Goal: Task Accomplishment & Management: Use online tool/utility

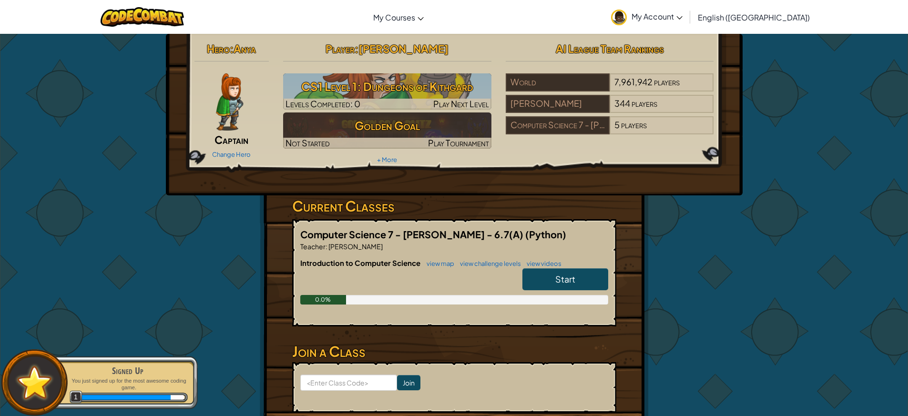
click at [554, 278] on link "Start" at bounding box center [565, 279] width 86 height 22
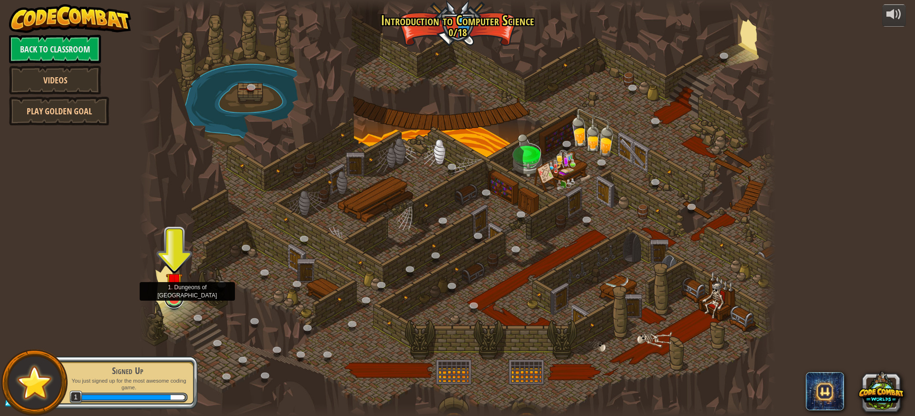
click at [181, 304] on link at bounding box center [173, 298] width 19 height 19
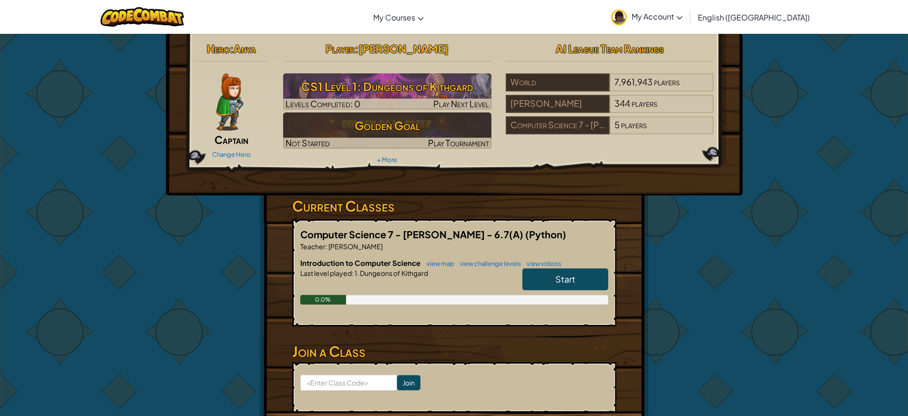
click at [594, 271] on link "Start" at bounding box center [565, 279] width 86 height 22
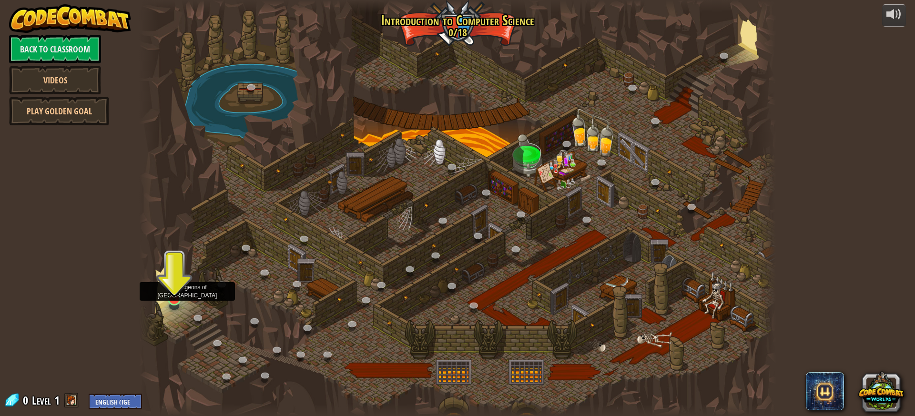
click at [173, 296] on img at bounding box center [174, 281] width 17 height 39
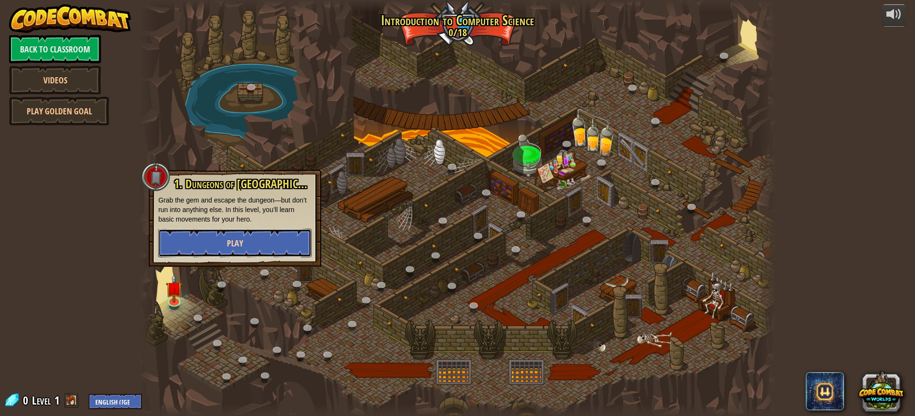
click at [210, 244] on button "Play" at bounding box center [234, 243] width 153 height 29
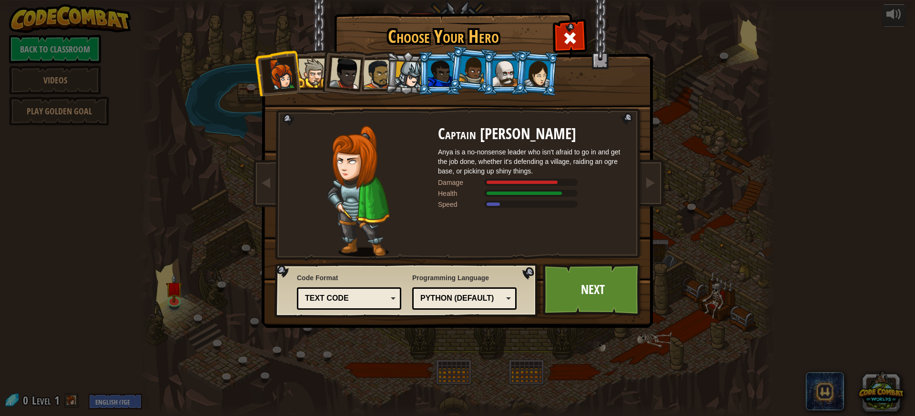
click at [433, 73] on div at bounding box center [440, 74] width 25 height 26
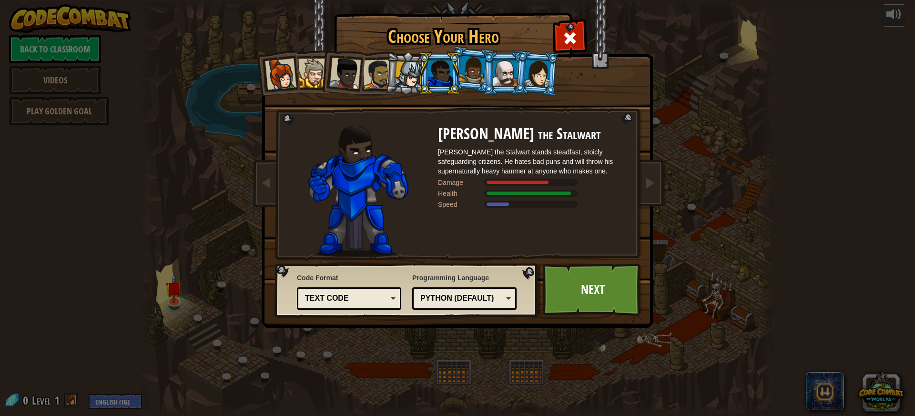
click at [531, 77] on div at bounding box center [537, 73] width 27 height 27
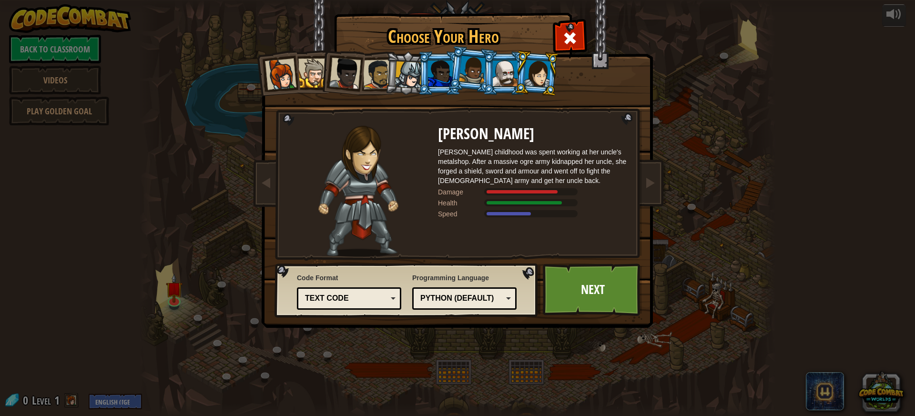
click at [467, 78] on div at bounding box center [472, 70] width 27 height 28
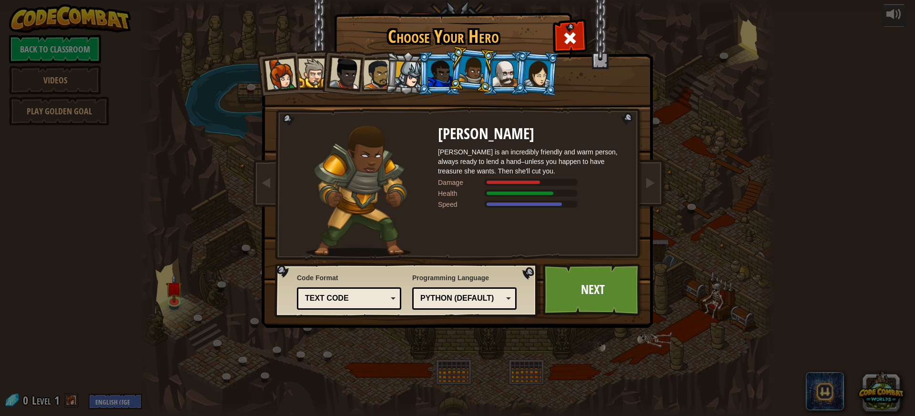
click at [509, 79] on div at bounding box center [505, 74] width 25 height 26
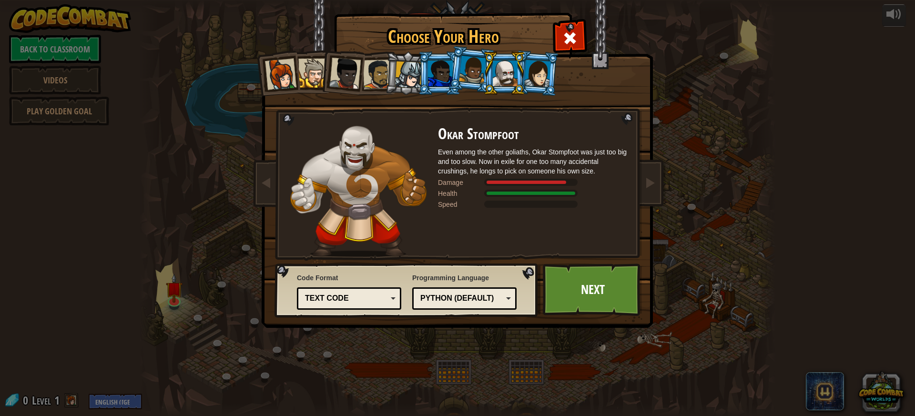
click at [446, 74] on div at bounding box center [440, 74] width 25 height 26
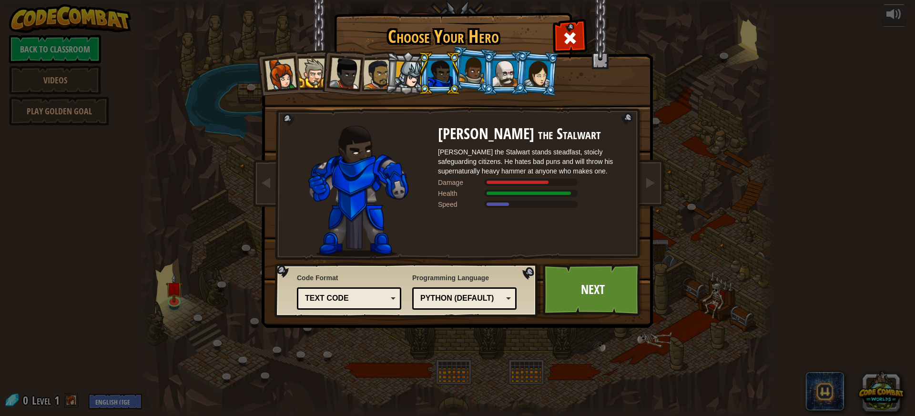
click at [482, 51] on ol at bounding box center [457, 51] width 393 height 0
click at [501, 77] on div at bounding box center [505, 74] width 25 height 26
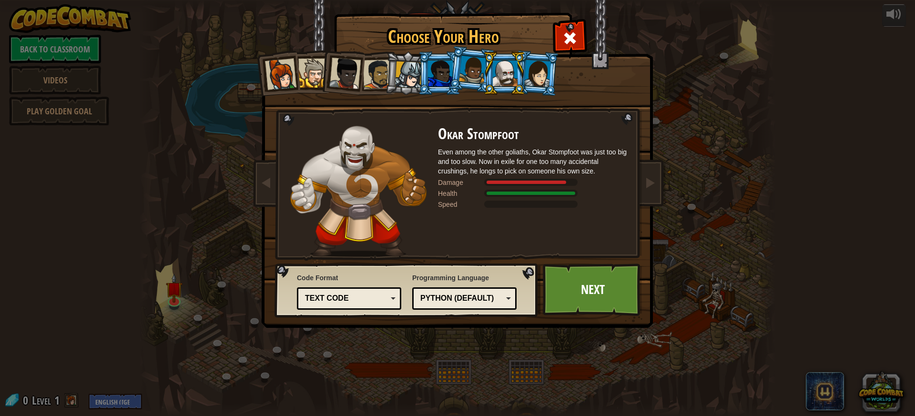
click at [528, 80] on div at bounding box center [537, 73] width 27 height 27
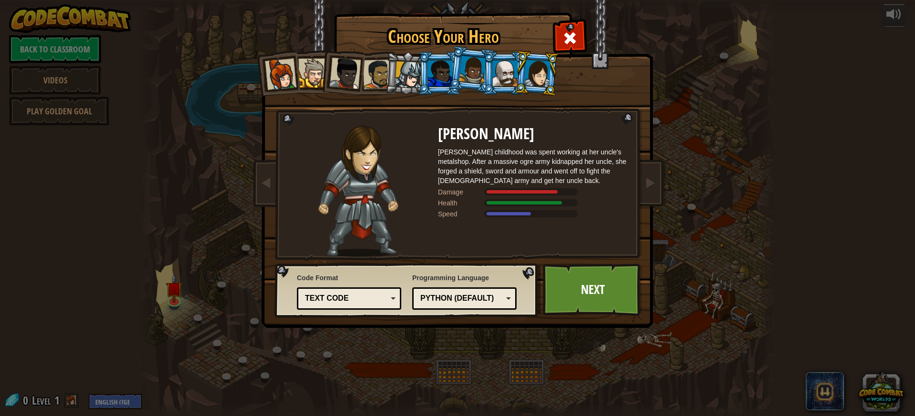
click at [431, 67] on div at bounding box center [440, 74] width 25 height 26
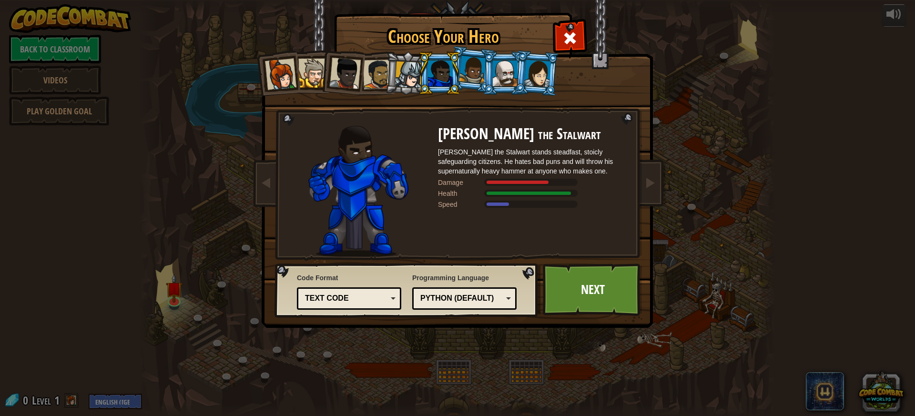
click at [377, 69] on div at bounding box center [378, 75] width 30 height 30
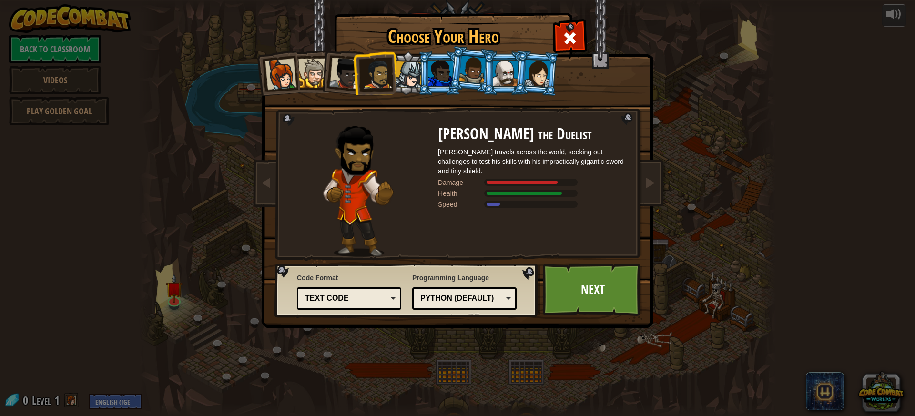
click at [345, 66] on div at bounding box center [344, 73] width 31 height 31
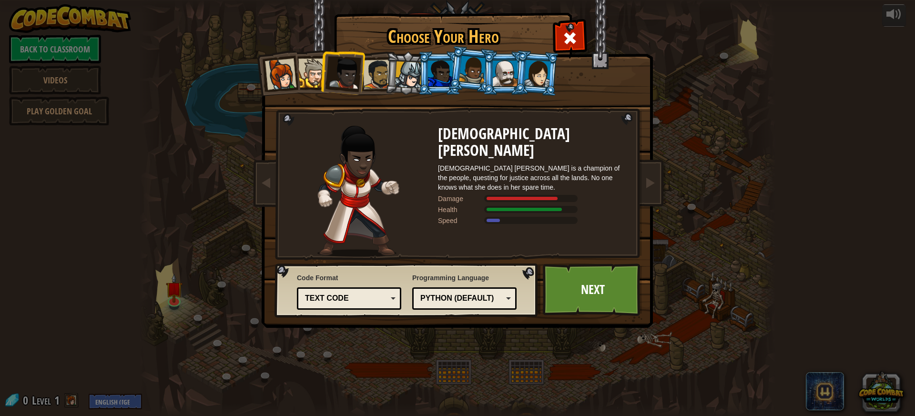
click at [313, 67] on div at bounding box center [312, 73] width 29 height 29
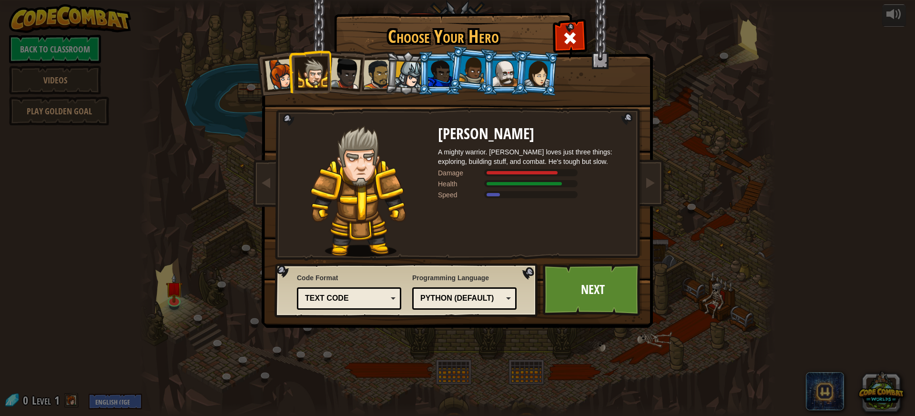
click at [282, 78] on div at bounding box center [280, 74] width 31 height 31
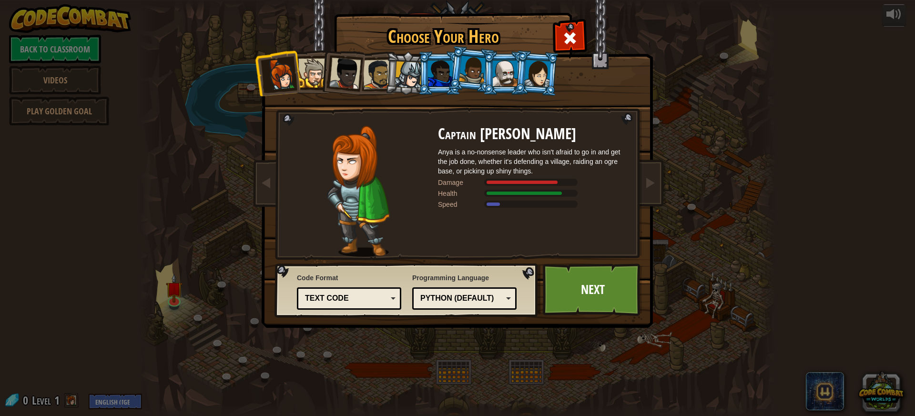
click at [471, 80] on div at bounding box center [472, 70] width 27 height 28
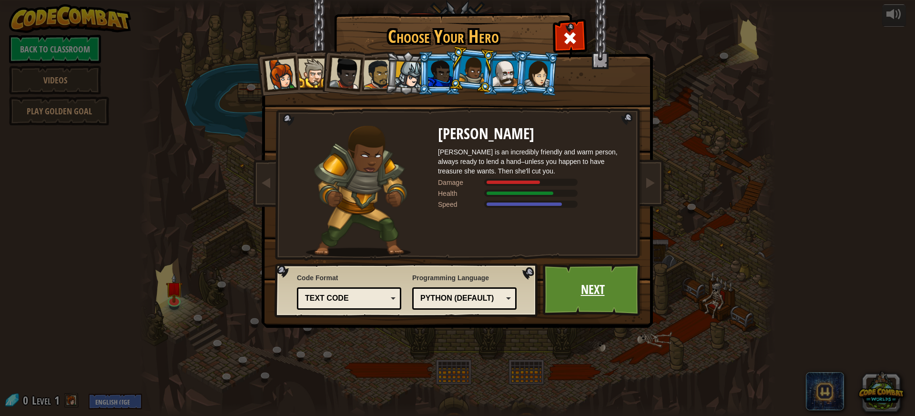
click at [595, 301] on link "Next" at bounding box center [593, 290] width 100 height 52
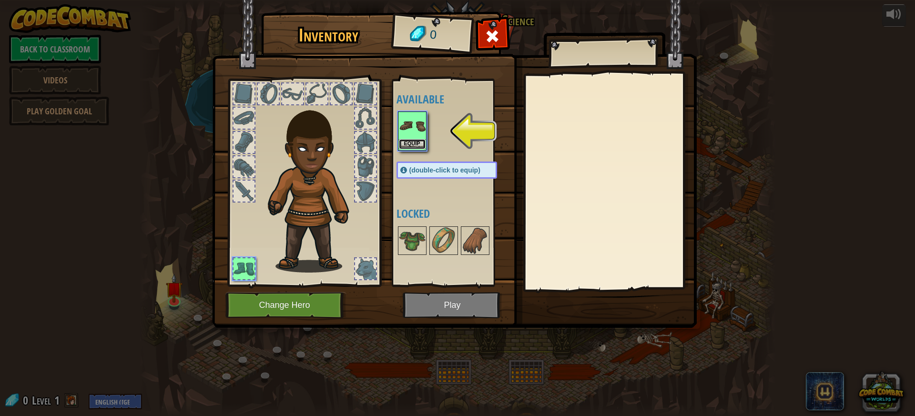
click at [416, 142] on button "Equip" at bounding box center [412, 144] width 27 height 10
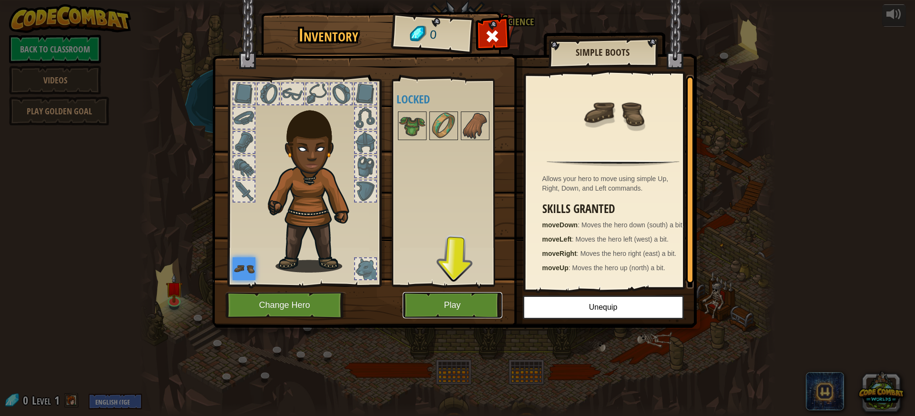
click at [444, 312] on button "Play" at bounding box center [453, 305] width 100 height 26
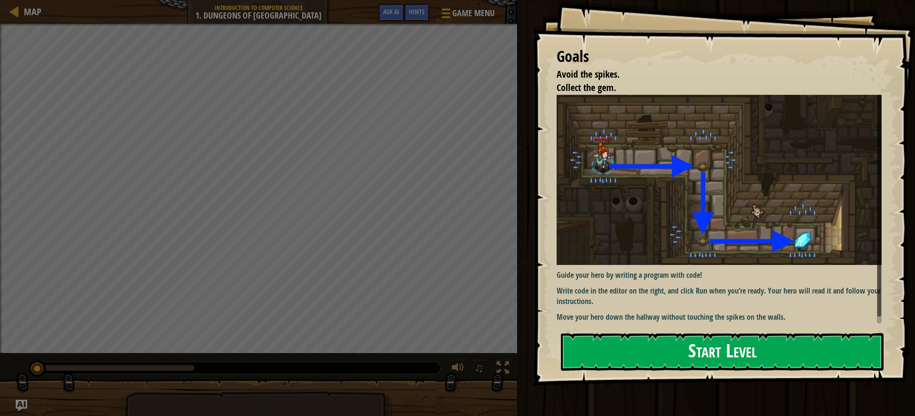
click at [667, 348] on button "Start Level" at bounding box center [722, 352] width 323 height 38
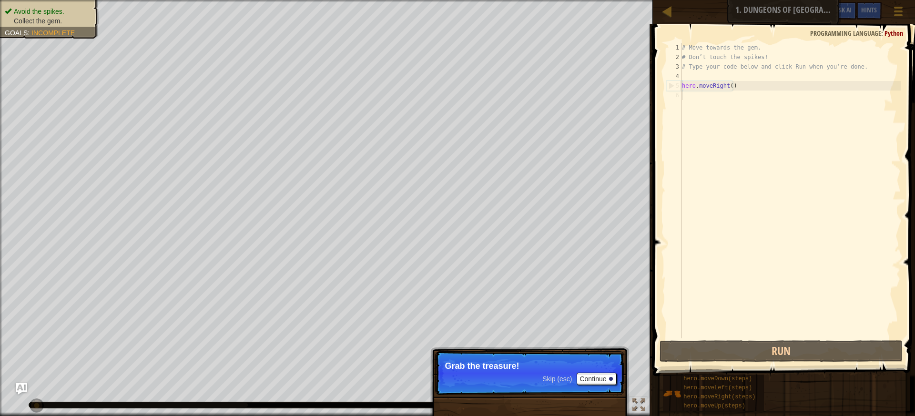
drag, startPoint x: 553, startPoint y: 404, endPoint x: 543, endPoint y: 399, distance: 11.3
click at [547, 401] on div "Skip (esc) Continue Grab the treasure!" at bounding box center [529, 421] width 199 height 141
click at [563, 383] on div "Skip (esc) Continue" at bounding box center [579, 379] width 74 height 12
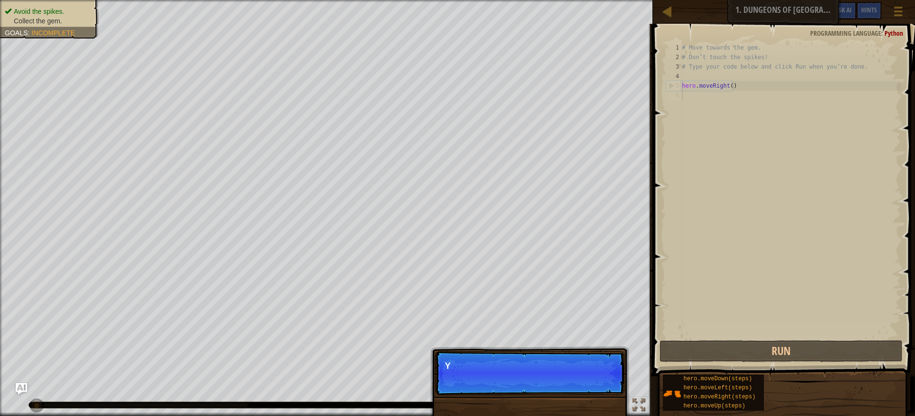
scroll to position [4, 0]
click at [535, 374] on p "Skip (esc) Continue You can use these methods." at bounding box center [529, 373] width 189 height 44
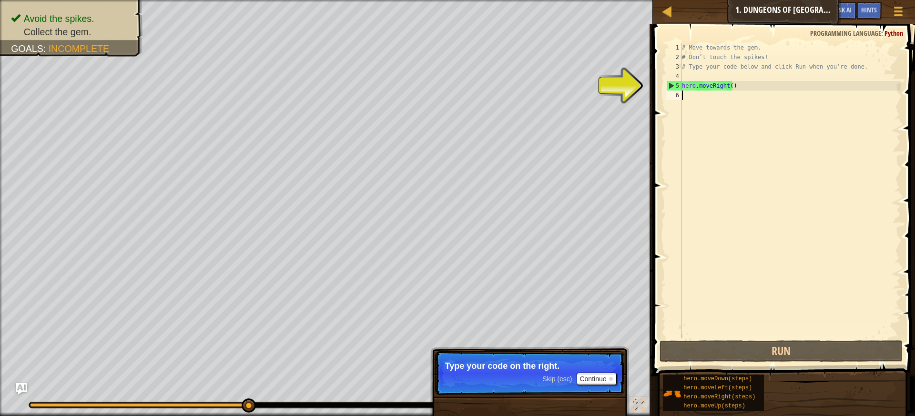
click at [672, 85] on div "5" at bounding box center [674, 86] width 15 height 10
click at [673, 82] on div "5" at bounding box center [674, 86] width 15 height 10
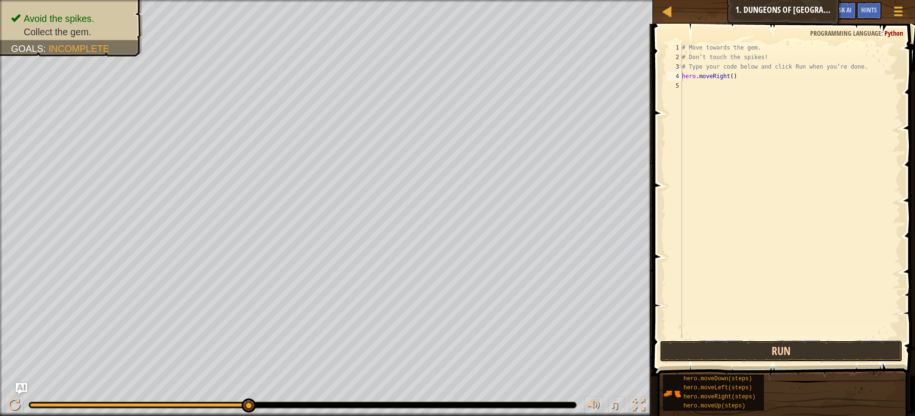
click at [780, 349] on button "Run" at bounding box center [782, 351] width 244 height 22
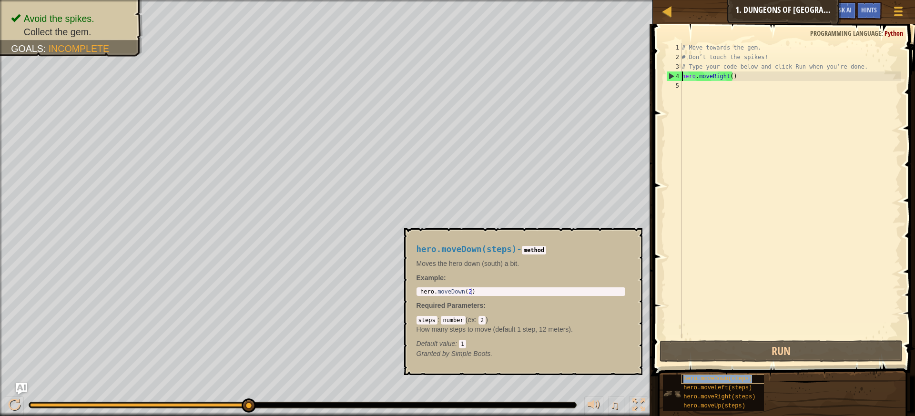
click at [741, 379] on span "hero.moveDown(steps)" at bounding box center [718, 379] width 69 height 7
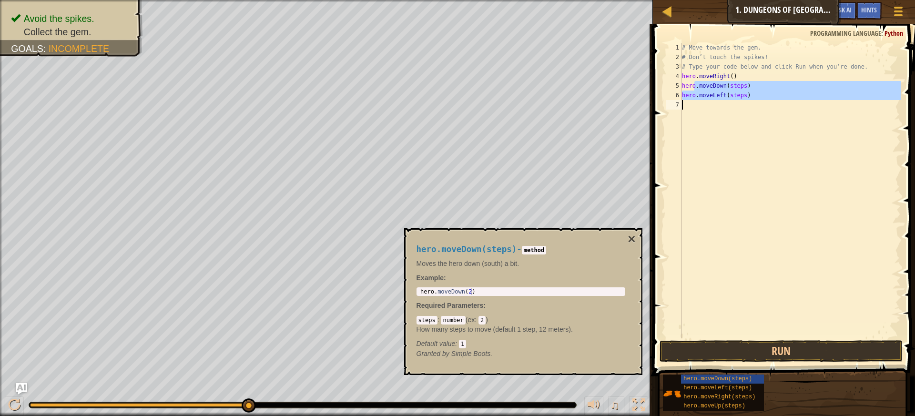
drag, startPoint x: 694, startPoint y: 88, endPoint x: 674, endPoint y: 114, distance: 32.7
click at [674, 124] on div "hero.moveLeft(steps) 1 2 3 4 5 6 7 # Move towards the gem. # Don’t touch the sp…" at bounding box center [783, 191] width 236 height 296
drag, startPoint x: 676, startPoint y: 81, endPoint x: 675, endPoint y: 90, distance: 8.6
click at [675, 84] on div "5" at bounding box center [674, 86] width 16 height 10
drag, startPoint x: 676, startPoint y: 85, endPoint x: 676, endPoint y: 104, distance: 18.6
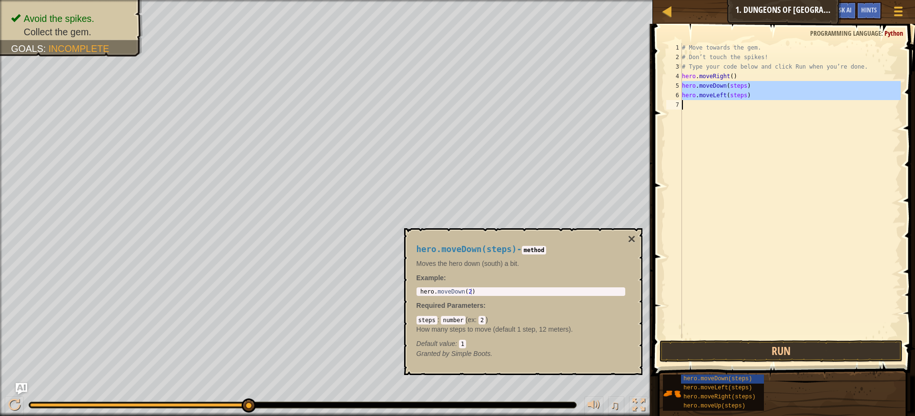
type textarea "hero.moveLeft(steps)"
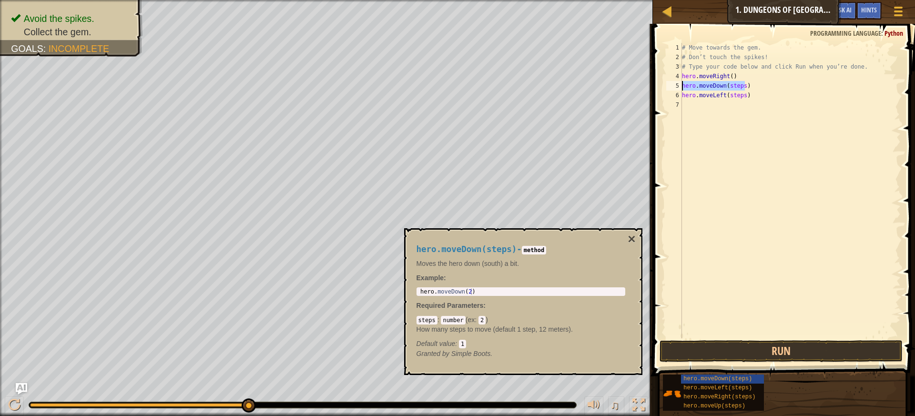
drag, startPoint x: 744, startPoint y: 90, endPoint x: 671, endPoint y: 82, distance: 73.3
click at [671, 82] on div "1 2 3 4 5 6 7 # Move towards the gem. # Don’t touch the spikes! # Type your cod…" at bounding box center [783, 191] width 236 height 296
type textarea "hero.moveDown(steps)"
click at [679, 94] on div "6" at bounding box center [674, 96] width 16 height 10
drag, startPoint x: 682, startPoint y: 94, endPoint x: 788, endPoint y: 110, distance: 107.4
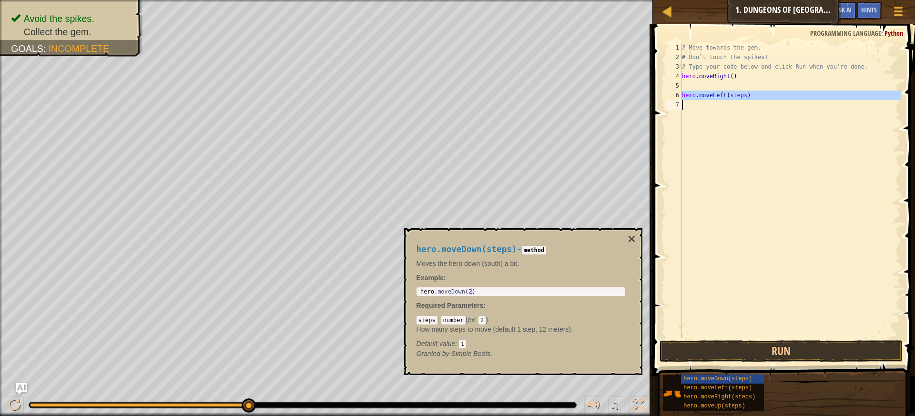
click at [788, 110] on div "hero.moveLeft(steps) 1 2 3 4 5 6 7 # Move towards the gem. # Don’t touch the sp…" at bounding box center [783, 191] width 236 height 296
type textarea "hero.moveLeft(steps)"
click at [684, 83] on div "# Move towards the gem. # Don’t touch the spikes! # Type your code below and cl…" at bounding box center [790, 200] width 221 height 315
paste textarea "hero.moveLeft(steps)"
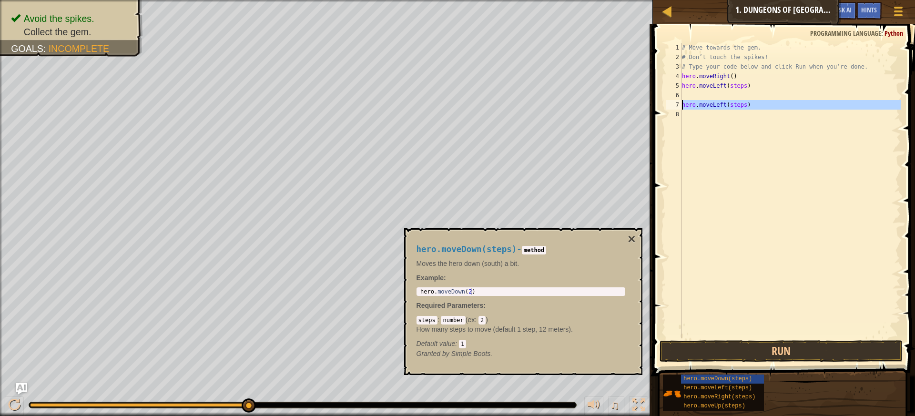
drag, startPoint x: 752, startPoint y: 110, endPoint x: 670, endPoint y: 103, distance: 82.8
click at [670, 103] on div "1 2 3 4 5 6 7 8 # Move towards the gem. # Don’t touch the spikes! # Type your c…" at bounding box center [783, 191] width 236 height 296
type textarea "hero.moveLeft(steps)"
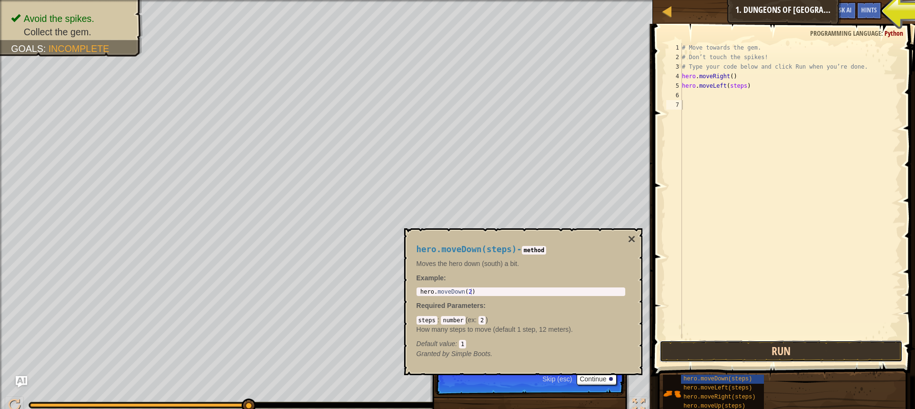
click at [714, 350] on button "Run" at bounding box center [782, 351] width 244 height 22
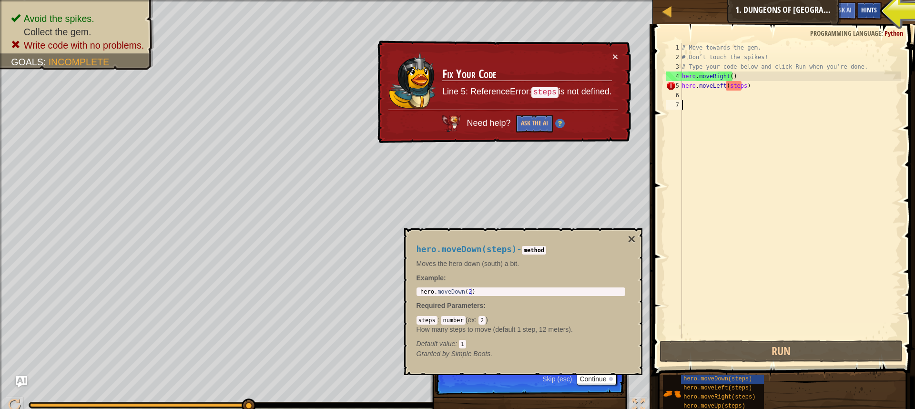
click at [875, 7] on span "Hints" at bounding box center [869, 9] width 16 height 9
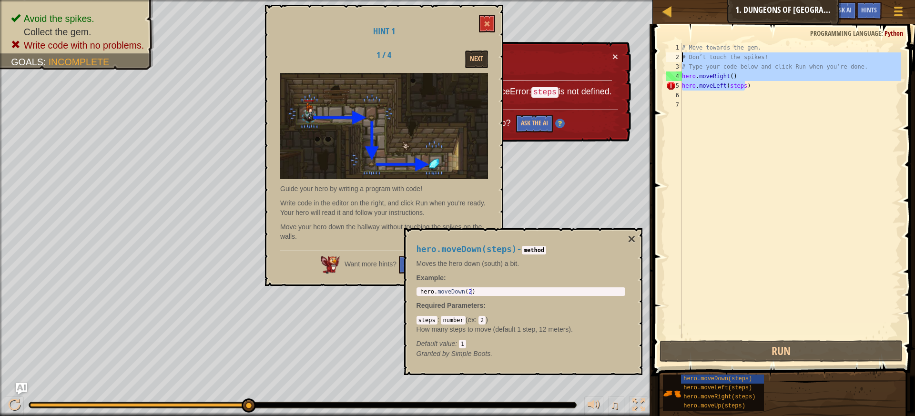
drag, startPoint x: 748, startPoint y: 82, endPoint x: 377, endPoint y: 21, distance: 376.7
click at [377, 21] on div "Map Introduction to Computer Science 1. Dungeons of Kithgard Game Menu Done Hin…" at bounding box center [457, 208] width 915 height 416
type textarea "# Move towards the gem. # Don’t touch the spikes!"
click at [790, 245] on div "# Move towards the gem. # Don’t touch the spikes! # Type your code below and cl…" at bounding box center [790, 200] width 221 height 315
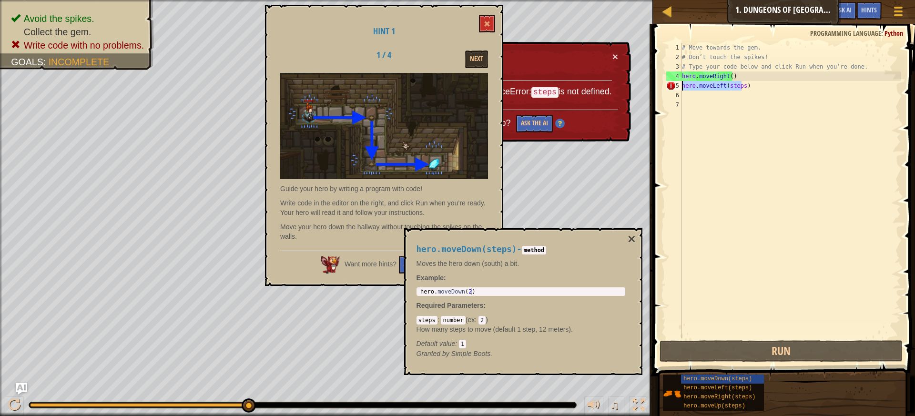
drag, startPoint x: 743, startPoint y: 85, endPoint x: 679, endPoint y: 86, distance: 63.4
click at [679, 86] on div "1 2 3 4 5 6 7 # Move towards the gem. # Don’t touch the spikes! # Type your cod…" at bounding box center [783, 191] width 236 height 296
type textarea ")"
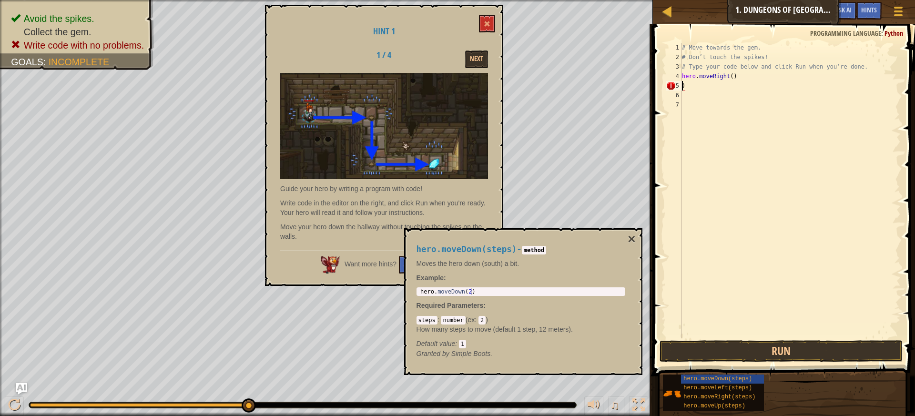
drag, startPoint x: 683, startPoint y: 75, endPoint x: 675, endPoint y: 64, distance: 13.4
type textarea ")"
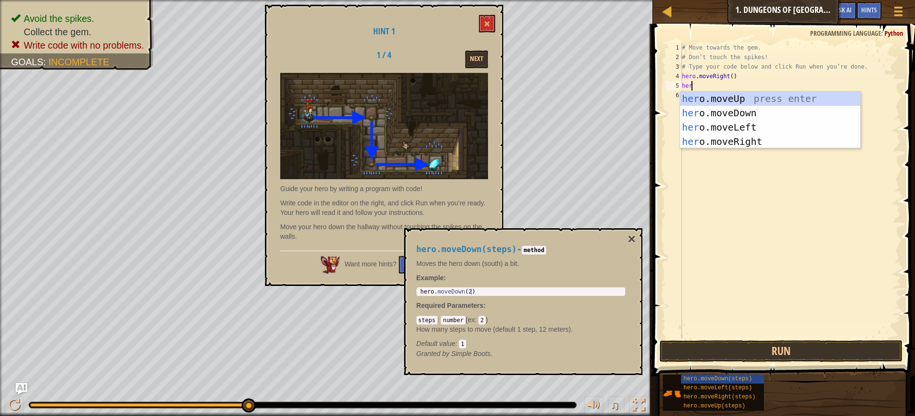
type textarea "hero"
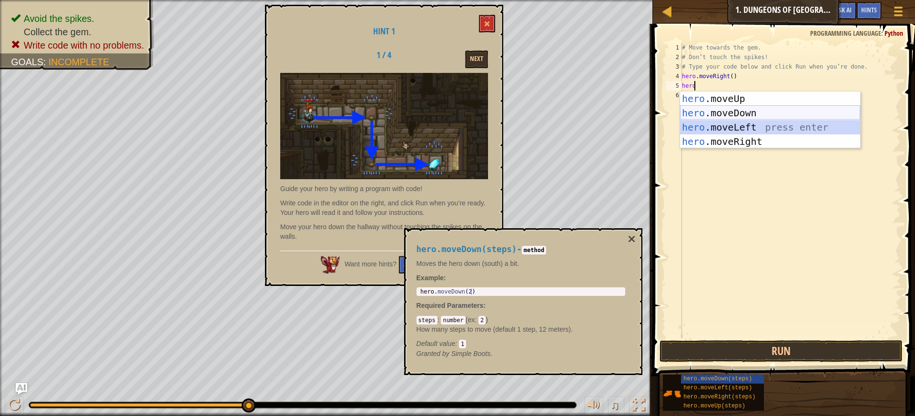
click at [726, 113] on div "hero .moveUp press enter hero .moveDown press enter hero .moveLeft press enter …" at bounding box center [770, 135] width 180 height 86
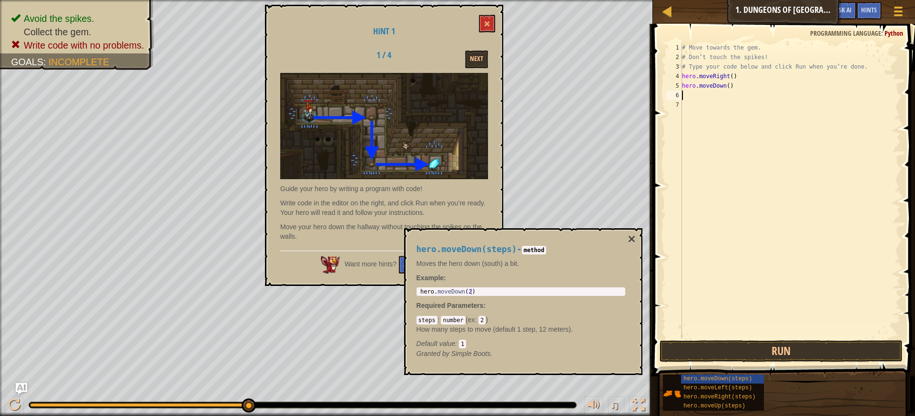
scroll to position [4, 0]
click at [726, 87] on div "# Move towards the gem. # Don’t touch the spikes! # Type your code below and cl…" at bounding box center [790, 200] width 221 height 315
type textarea "hero.moveDown(2)"
click at [755, 175] on div "# Move towards the gem. # Don’t touch the spikes! # Type your code below and cl…" at bounding box center [790, 200] width 221 height 315
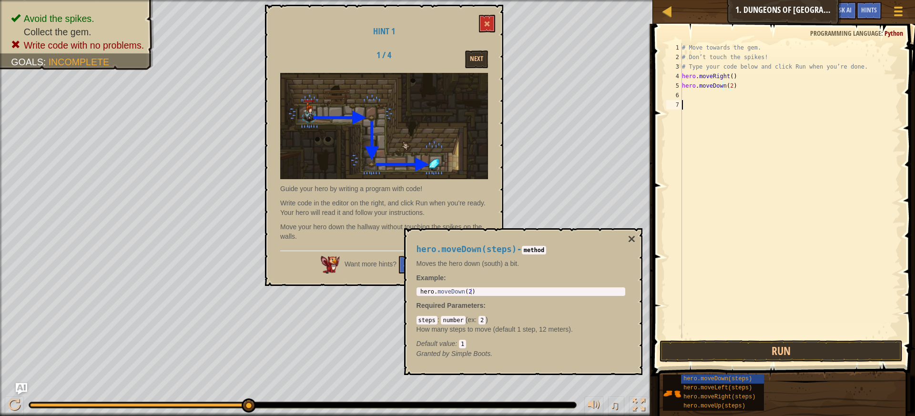
scroll to position [4, 0]
click at [707, 92] on div "# Move towards the gem. # Don’t touch the spikes! # Type your code below and cl…" at bounding box center [790, 200] width 221 height 315
